Goal: Communication & Community: Answer question/provide support

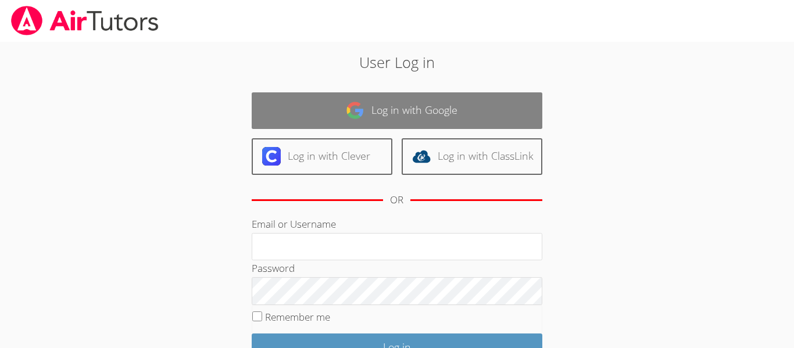
click at [380, 115] on link "Log in with Google" at bounding box center [397, 110] width 290 height 37
click at [424, 118] on link "Log in with Google" at bounding box center [397, 110] width 290 height 37
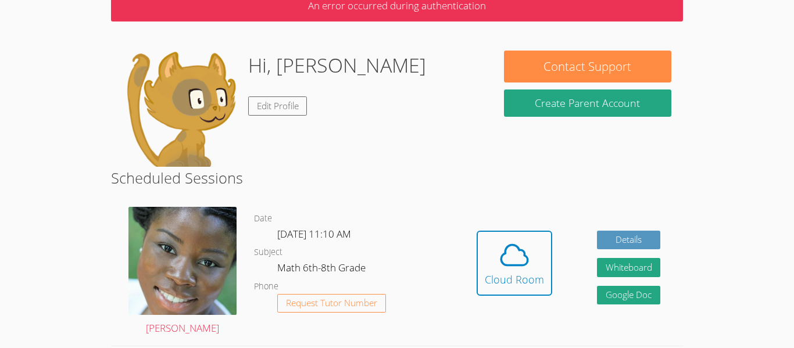
scroll to position [77, 0]
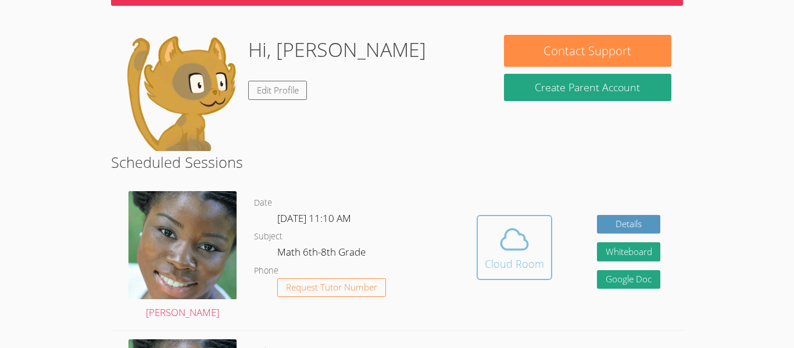
click at [525, 252] on icon at bounding box center [514, 239] width 33 height 33
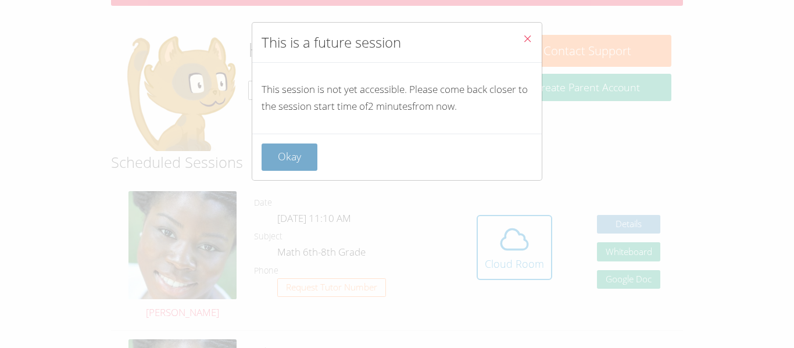
click at [273, 158] on button "Okay" at bounding box center [289, 156] width 56 height 27
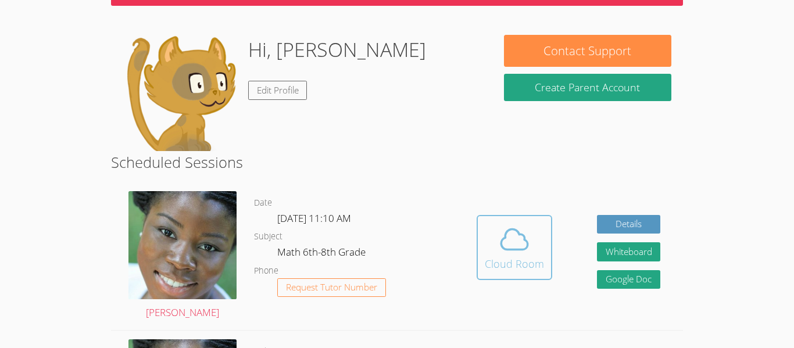
click at [493, 270] on div "Cloud Room" at bounding box center [514, 264] width 59 height 16
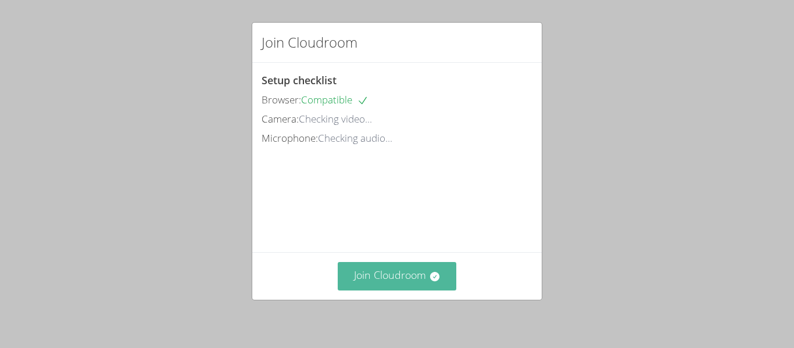
click at [395, 267] on button "Join Cloudroom" at bounding box center [397, 276] width 119 height 28
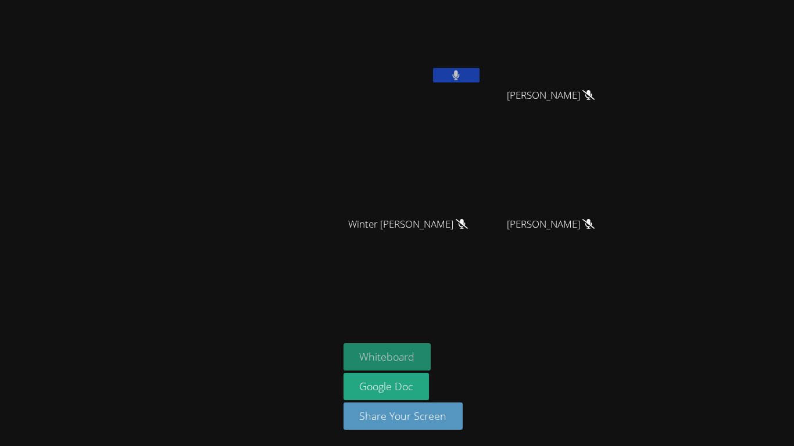
click at [393, 347] on button "Whiteboard" at bounding box center [387, 356] width 88 height 27
click at [438, 74] on button at bounding box center [456, 75] width 46 height 15
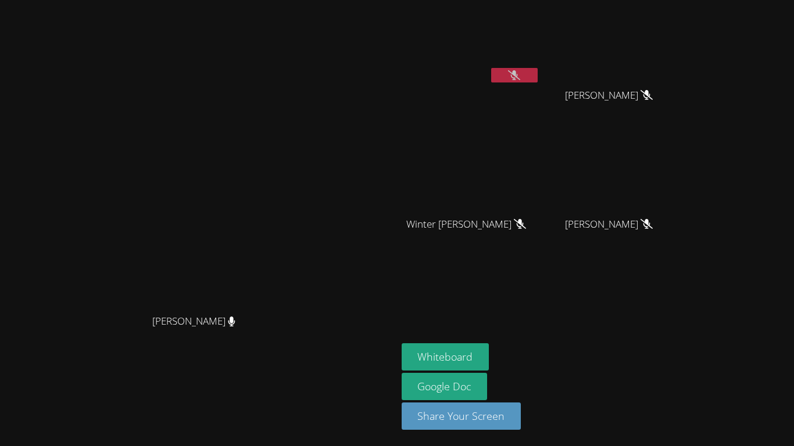
click at [520, 76] on icon at bounding box center [514, 75] width 12 height 10
click at [537, 77] on button at bounding box center [514, 75] width 46 height 15
click at [526, 320] on aside "[PERSON_NAME] [PERSON_NAME] [PERSON_NAME] Winter [PERSON_NAME] Winter [PERSON_N…" at bounding box center [542, 223] width 290 height 446
click at [520, 77] on icon at bounding box center [514, 75] width 12 height 10
click at [518, 77] on icon at bounding box center [514, 75] width 8 height 10
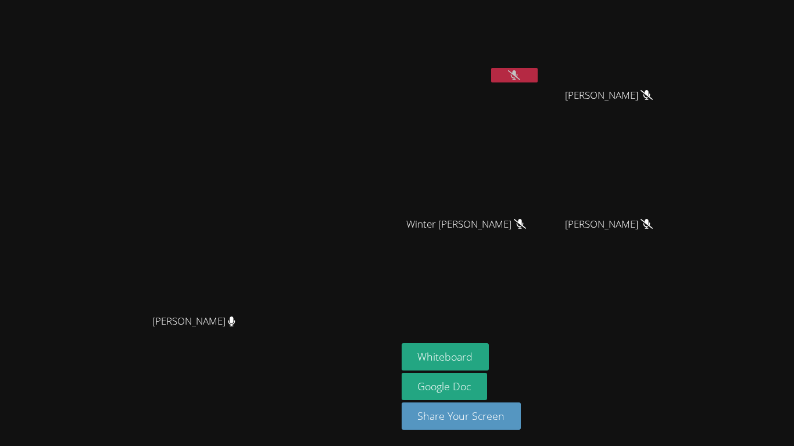
click at [520, 77] on icon at bounding box center [514, 75] width 12 height 10
click at [518, 77] on icon at bounding box center [514, 75] width 8 height 10
click at [537, 74] on button at bounding box center [514, 75] width 46 height 15
click at [537, 70] on button at bounding box center [514, 75] width 46 height 15
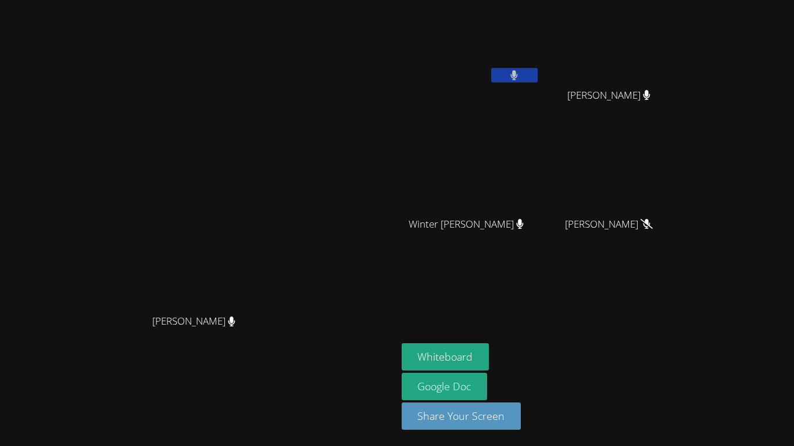
click at [537, 74] on button at bounding box center [514, 75] width 46 height 15
click at [537, 82] on button at bounding box center [514, 75] width 46 height 15
click at [518, 80] on icon at bounding box center [514, 75] width 8 height 10
click at [537, 74] on button at bounding box center [514, 75] width 46 height 15
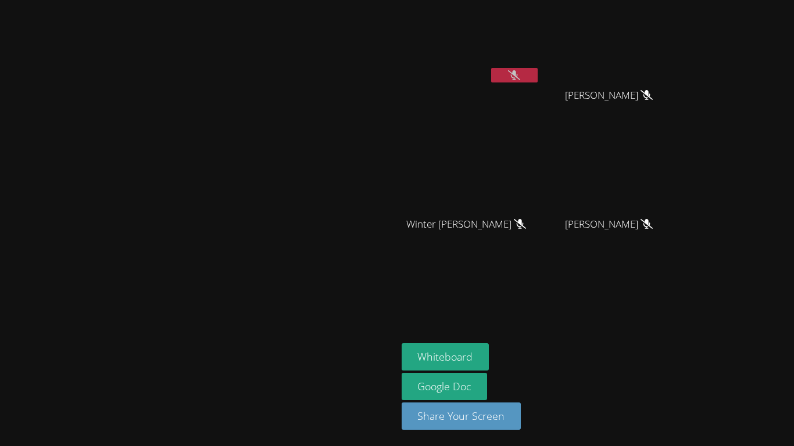
click at [520, 75] on icon at bounding box center [514, 75] width 12 height 10
click at [518, 78] on icon at bounding box center [514, 75] width 8 height 10
click at [537, 69] on button at bounding box center [514, 75] width 46 height 15
click at [537, 80] on button at bounding box center [514, 75] width 46 height 15
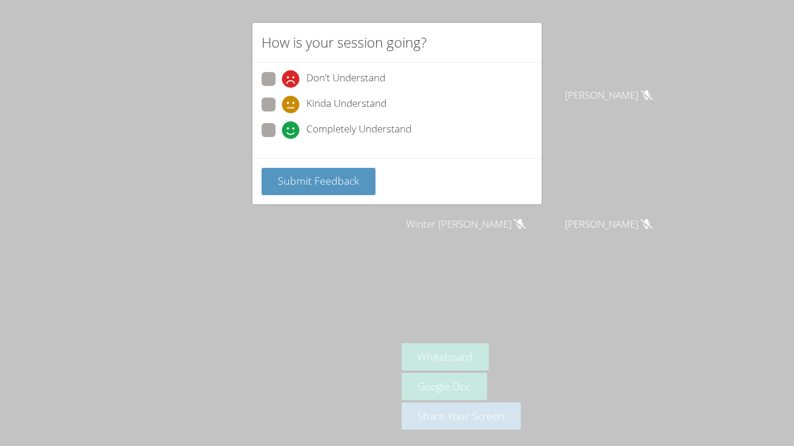
click at [282, 139] on span at bounding box center [282, 139] width 0 height 0
click at [282, 133] on input "Completely Understand" at bounding box center [287, 128] width 10 height 10
radio input "true"
click at [295, 180] on span "Submit Feedback" at bounding box center [318, 181] width 81 height 14
